Goal: Task Accomplishment & Management: Manage account settings

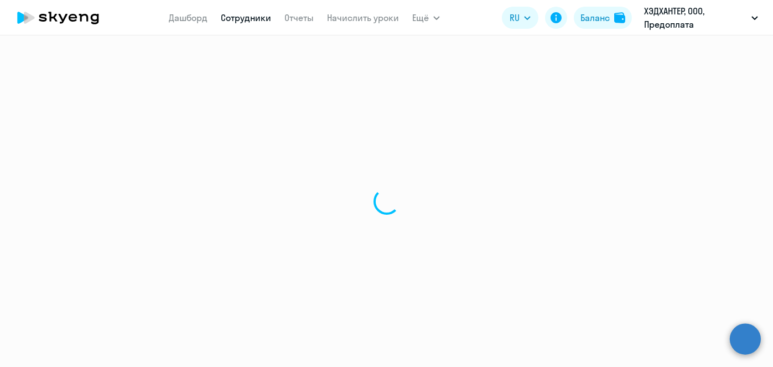
select select "30"
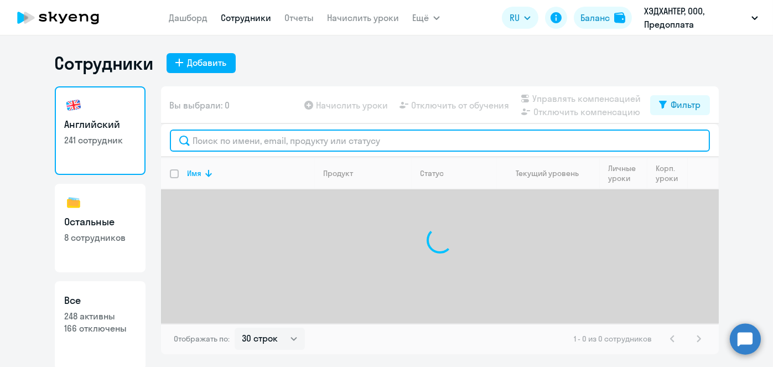
click at [262, 138] on input "text" at bounding box center [440, 141] width 540 height 22
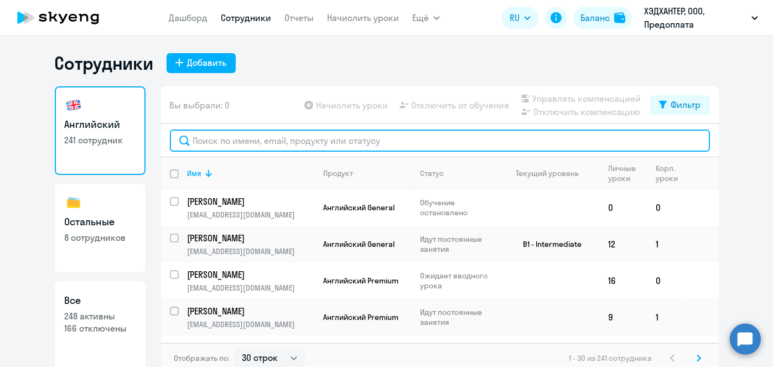
paste input "[PERSON_NAME]"
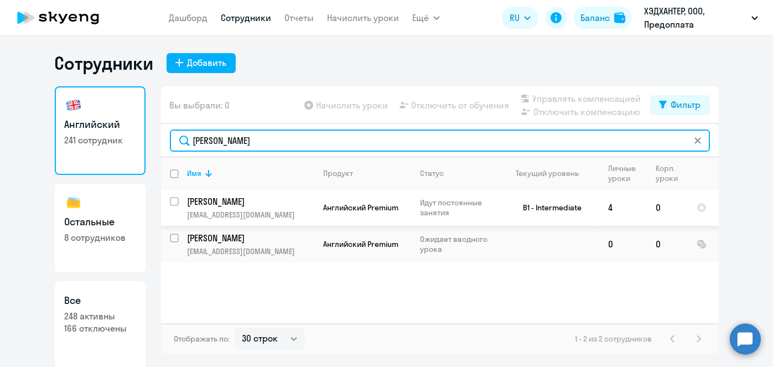
type input "[PERSON_NAME]"
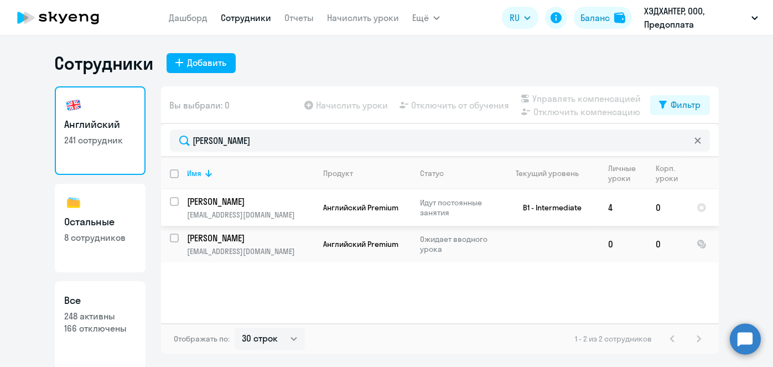
click at [171, 203] on input "select row 2967438" at bounding box center [181, 208] width 22 height 22
checkbox input "true"
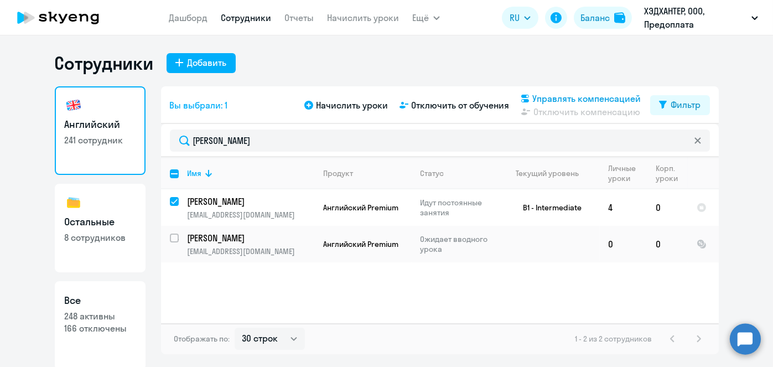
click at [523, 94] on svg-icon at bounding box center [525, 98] width 13 height 13
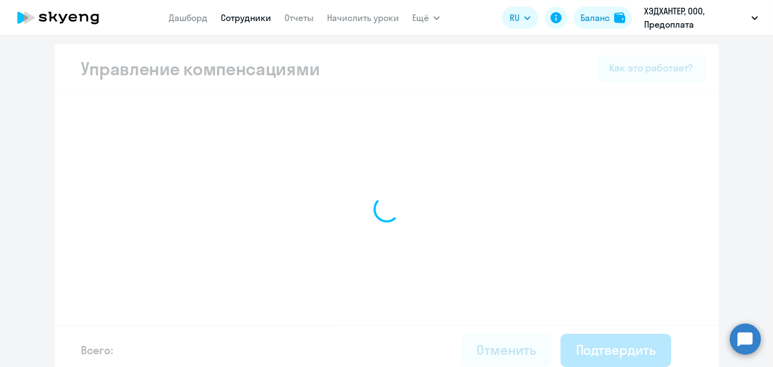
select select "MONTHLY"
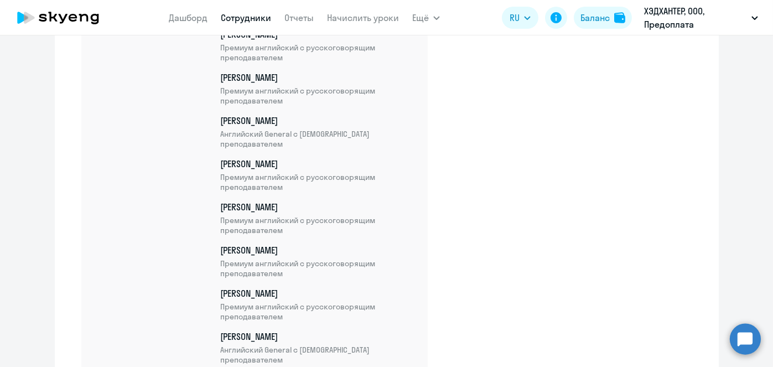
scroll to position [7563, 0]
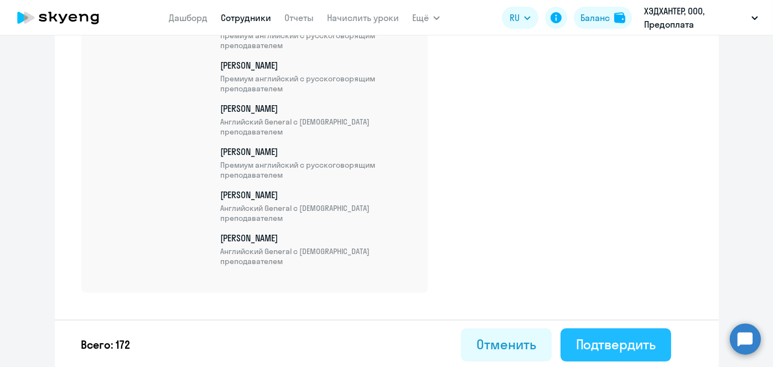
click at [610, 338] on div "Подтвердить" at bounding box center [616, 345] width 80 height 18
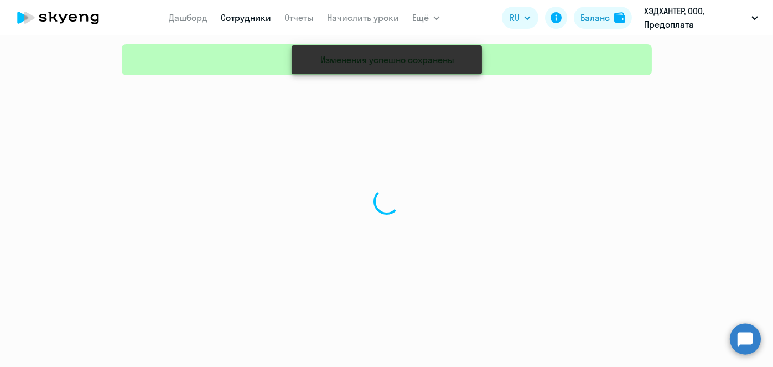
select select "30"
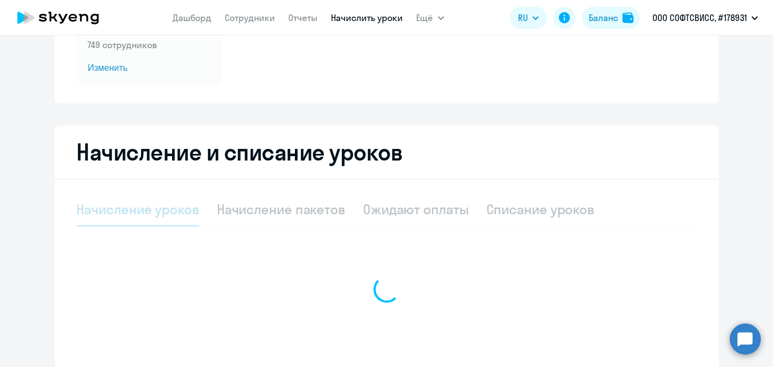
scroll to position [155, 0]
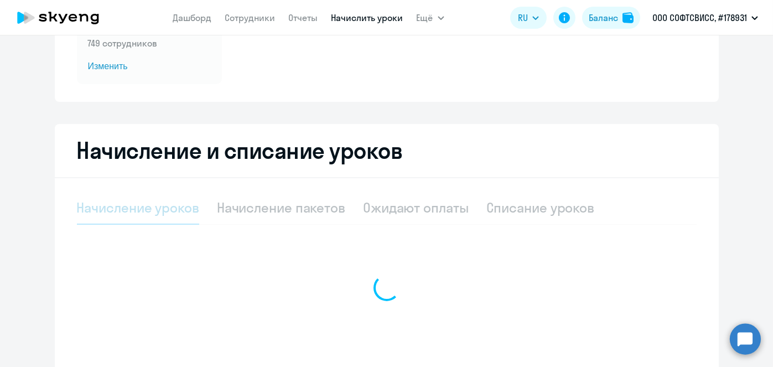
select select "10"
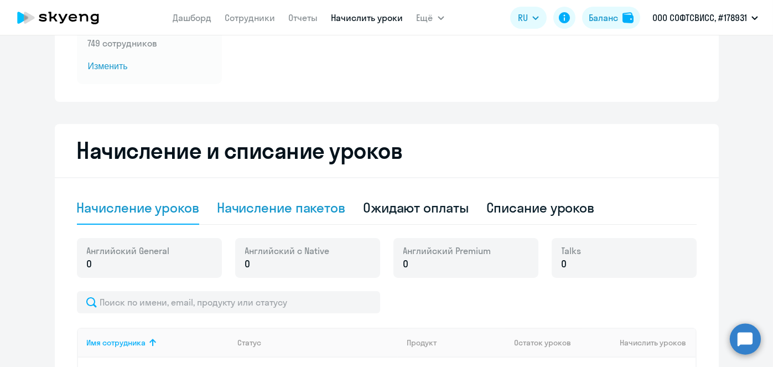
click at [306, 194] on div "Начисление пакетов" at bounding box center [281, 208] width 128 height 33
select select "10"
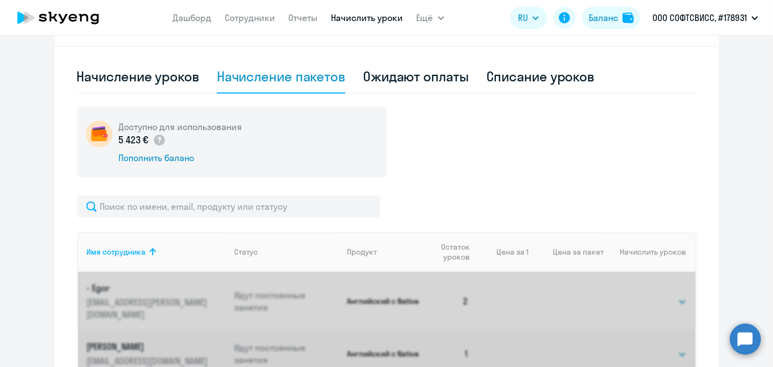
scroll to position [290, 0]
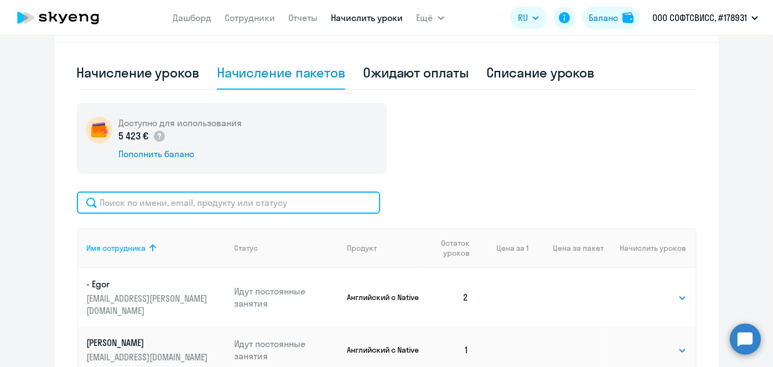
click at [308, 198] on input "text" at bounding box center [228, 203] width 303 height 22
paste input "Baudzei"
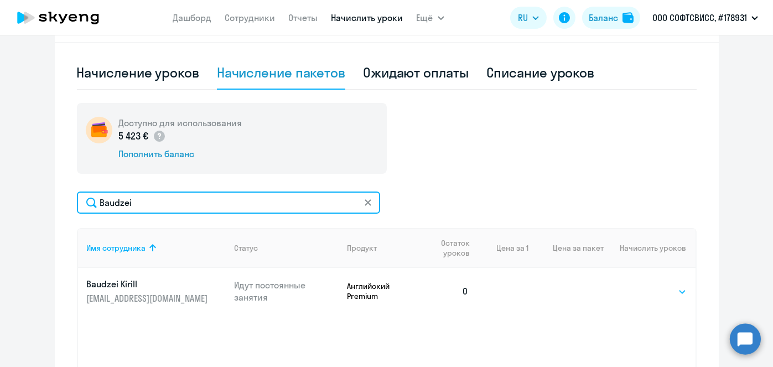
type input "Baudzei"
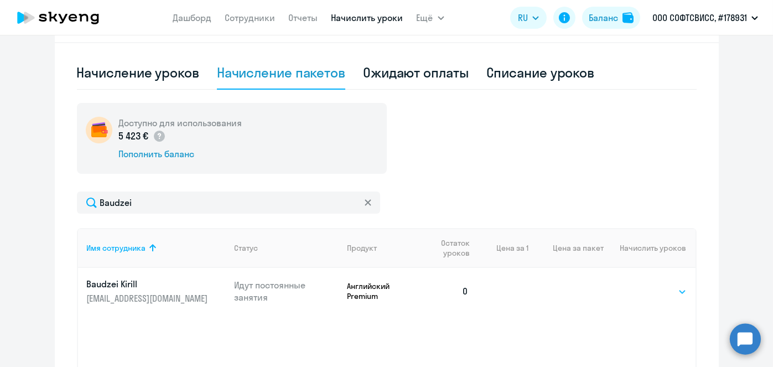
click at [672, 290] on select "Выбрать 8 16 32 64" at bounding box center [664, 291] width 45 height 13
select select "8"
click at [642, 285] on select "Выбрать 8 16 32 64" at bounding box center [664, 291] width 45 height 13
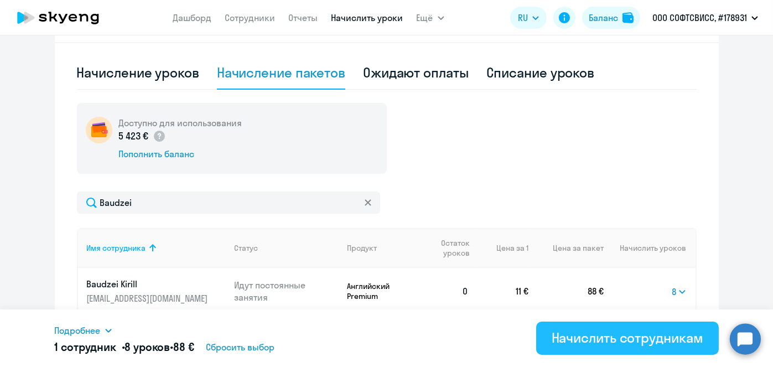
click at [621, 343] on div "Начислить сотрудникам" at bounding box center [628, 338] width 152 height 18
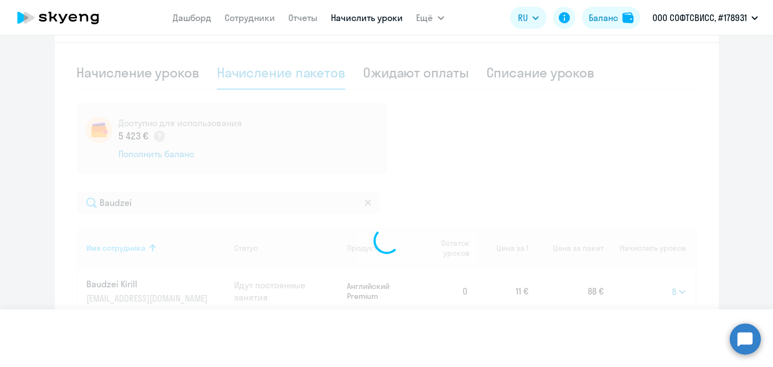
select select
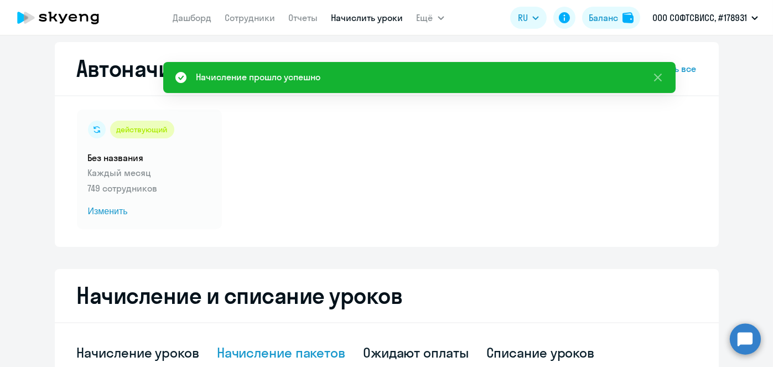
scroll to position [8, 0]
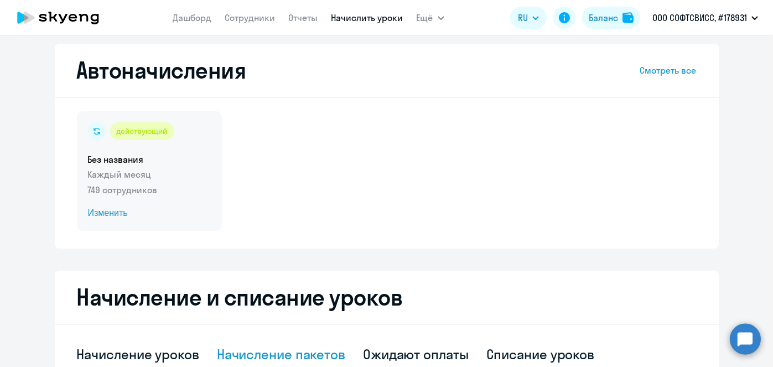
click at [114, 213] on span "Изменить" at bounding box center [149, 213] width 123 height 13
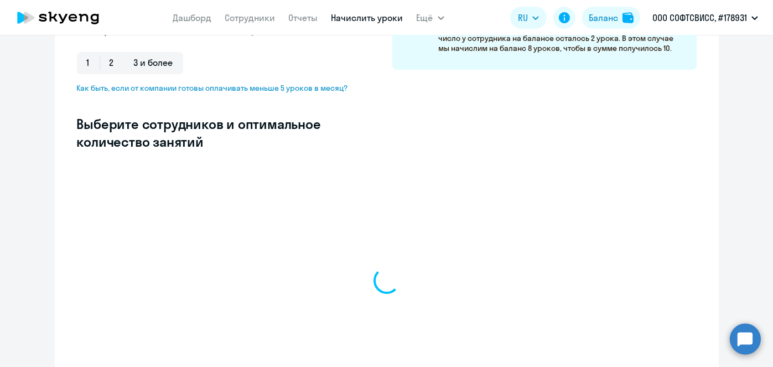
scroll to position [241, 0]
select select "10"
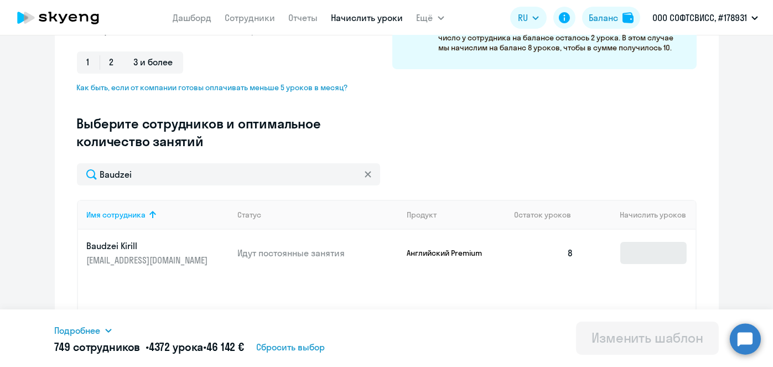
type input "Baudzei"
click at [639, 251] on input at bounding box center [654, 253] width 66 height 22
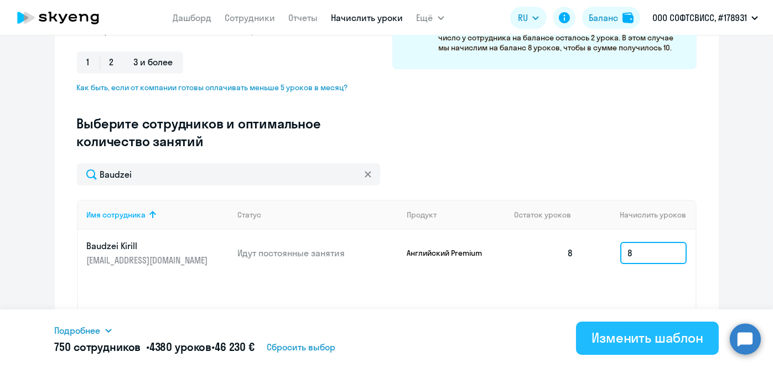
type input "8"
click at [646, 336] on div "Изменить шаблон" at bounding box center [648, 338] width 112 height 18
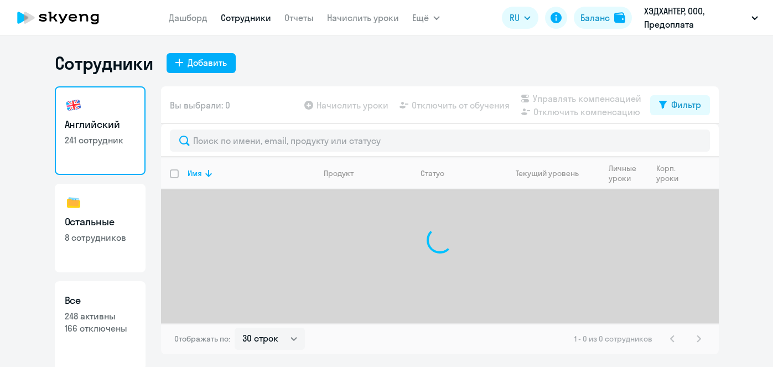
select select "30"
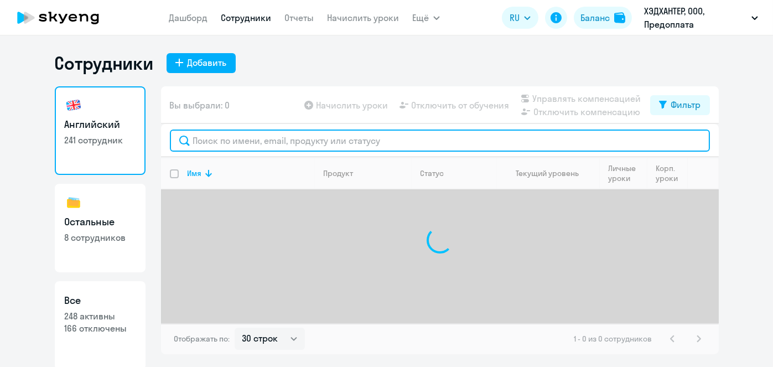
click at [292, 138] on input "text" at bounding box center [440, 141] width 540 height 22
type input "т"
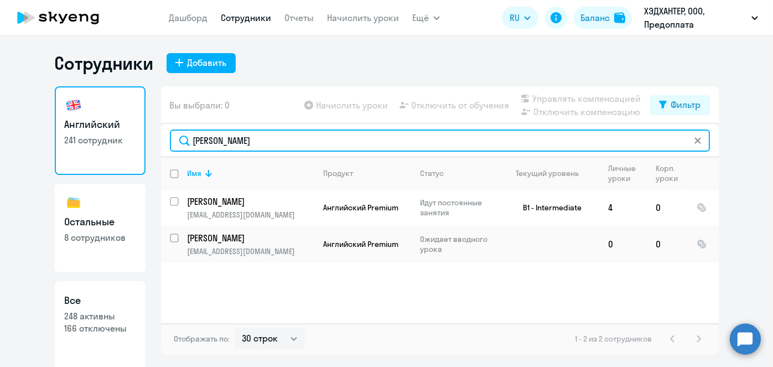
type input "козлов"
